Goal: Task Accomplishment & Management: Complete application form

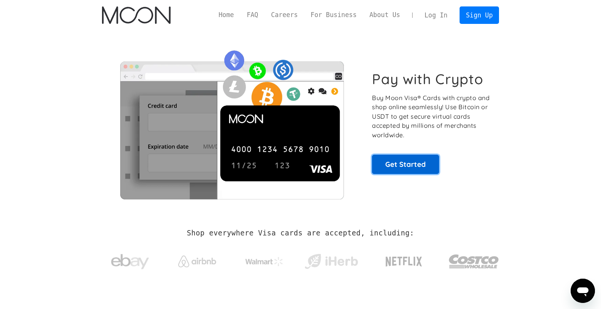
click at [413, 160] on link "Get Started" at bounding box center [405, 164] width 67 height 19
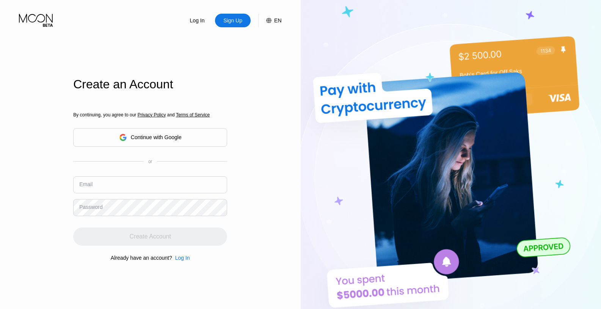
click at [118, 183] on input "text" at bounding box center [150, 184] width 154 height 17
paste input "rjacquet95@outlook.com"
type input "rjacquet95@outlook.com"
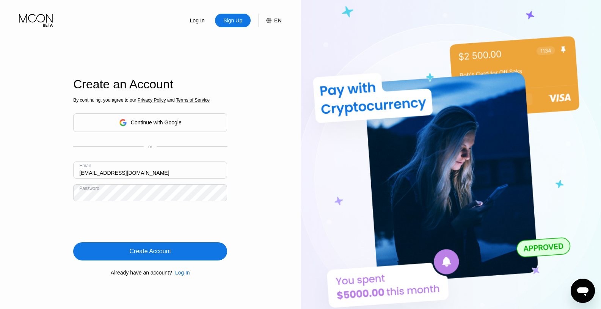
click at [189, 250] on div "Create Account" at bounding box center [150, 251] width 154 height 18
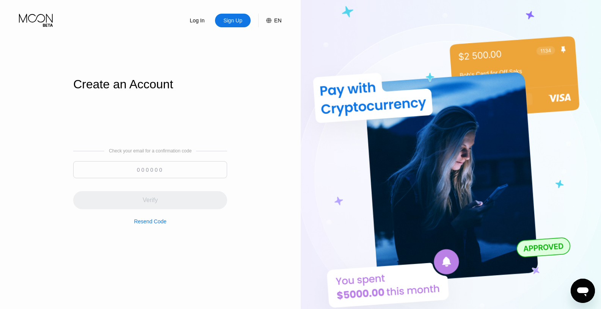
click at [174, 164] on input at bounding box center [150, 169] width 154 height 17
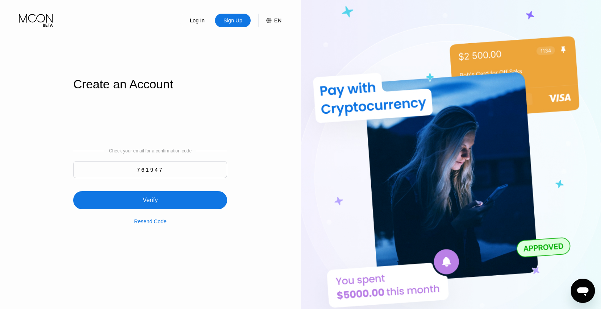
type input "761947"
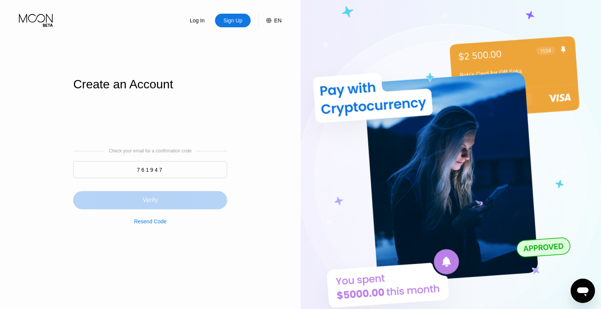
click at [194, 199] on div "Verify" at bounding box center [150, 200] width 154 height 18
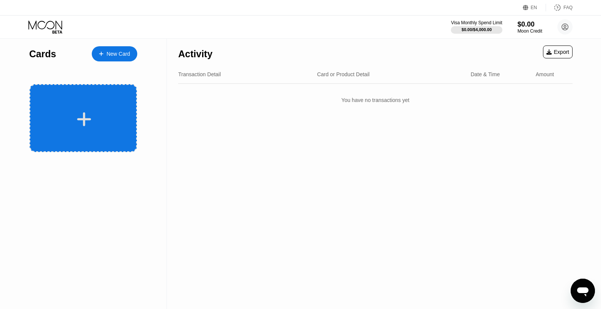
click at [119, 113] on div at bounding box center [84, 119] width 94 height 17
